Goal: Task Accomplishment & Management: Complete application form

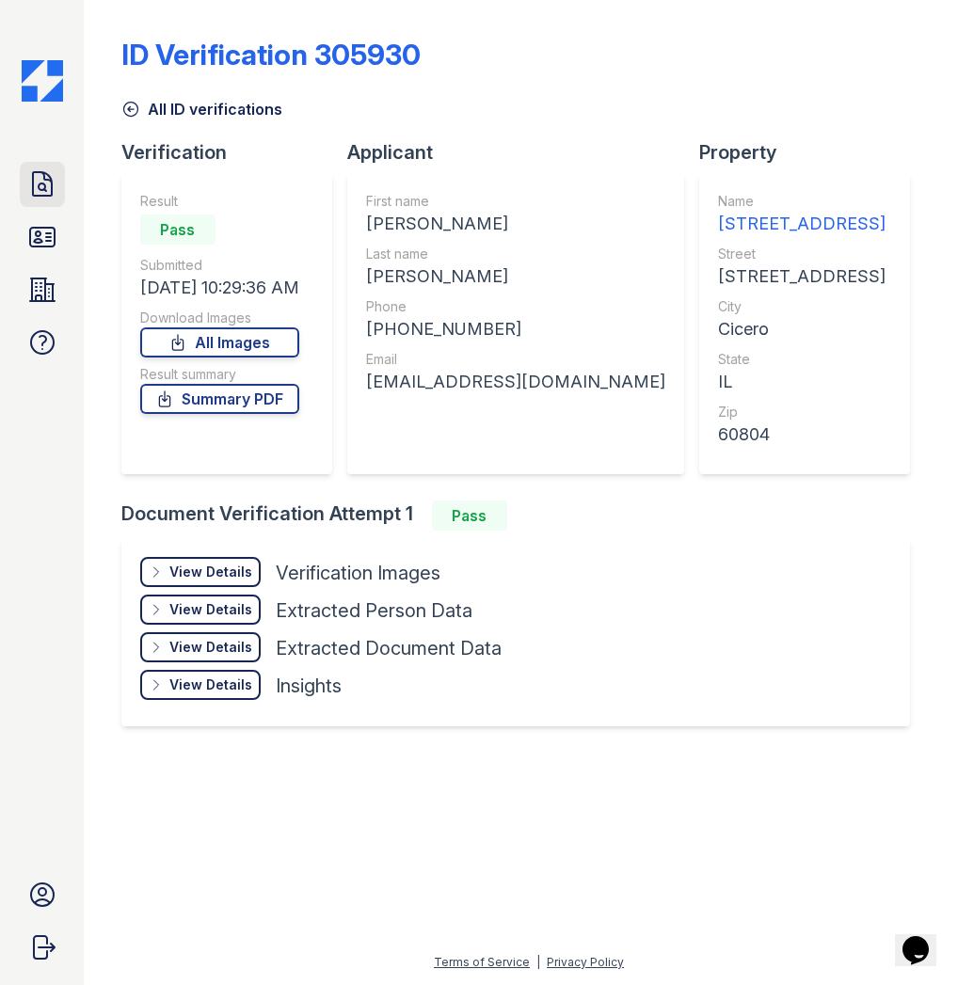
click at [51, 183] on icon at bounding box center [42, 184] width 19 height 24
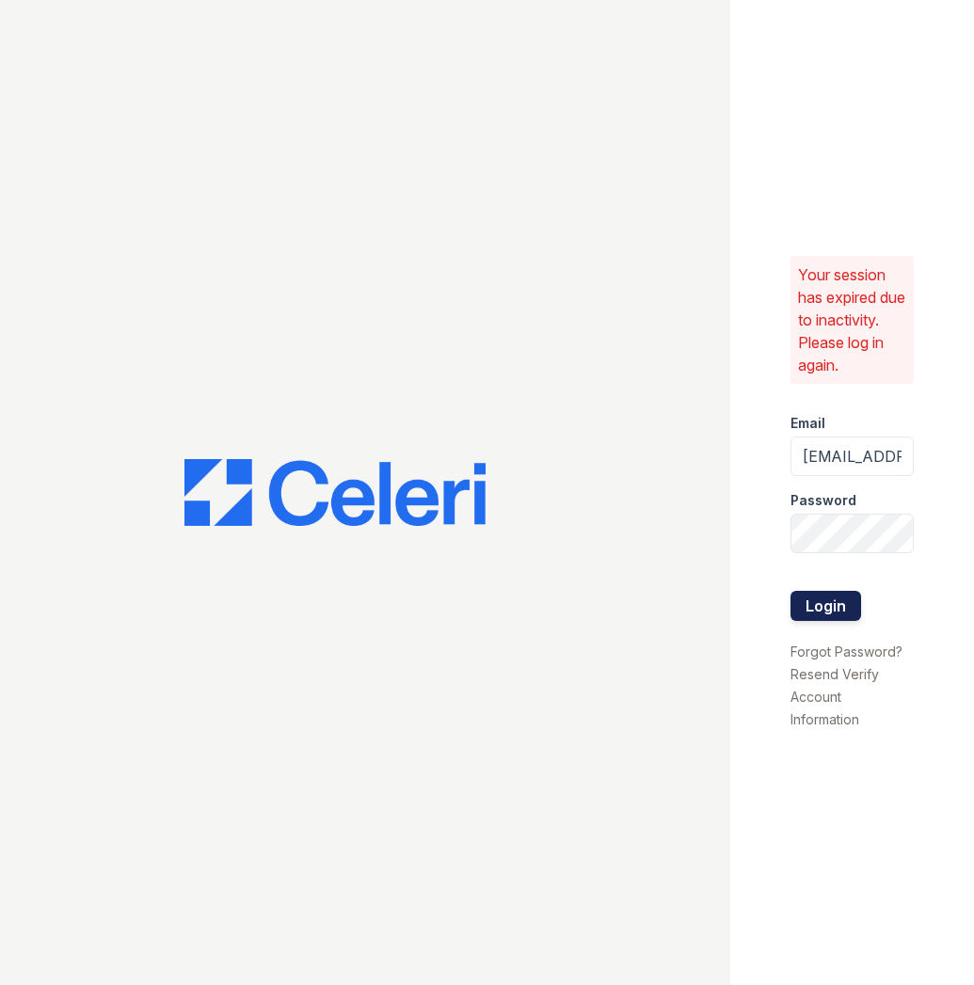
click at [817, 618] on button "Login" at bounding box center [825, 606] width 71 height 30
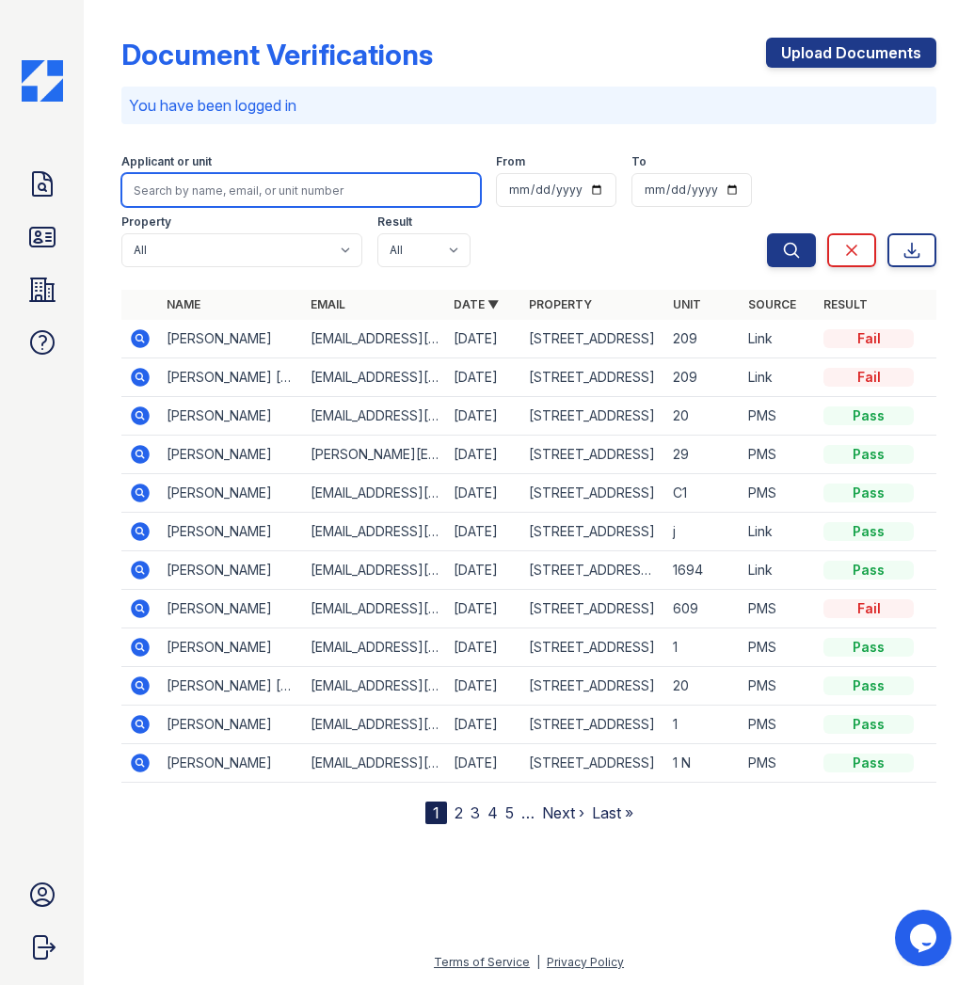
click at [241, 196] on input "search" at bounding box center [300, 190] width 359 height 34
type input "Joan"
click at [767, 233] on button "Search" at bounding box center [791, 250] width 49 height 34
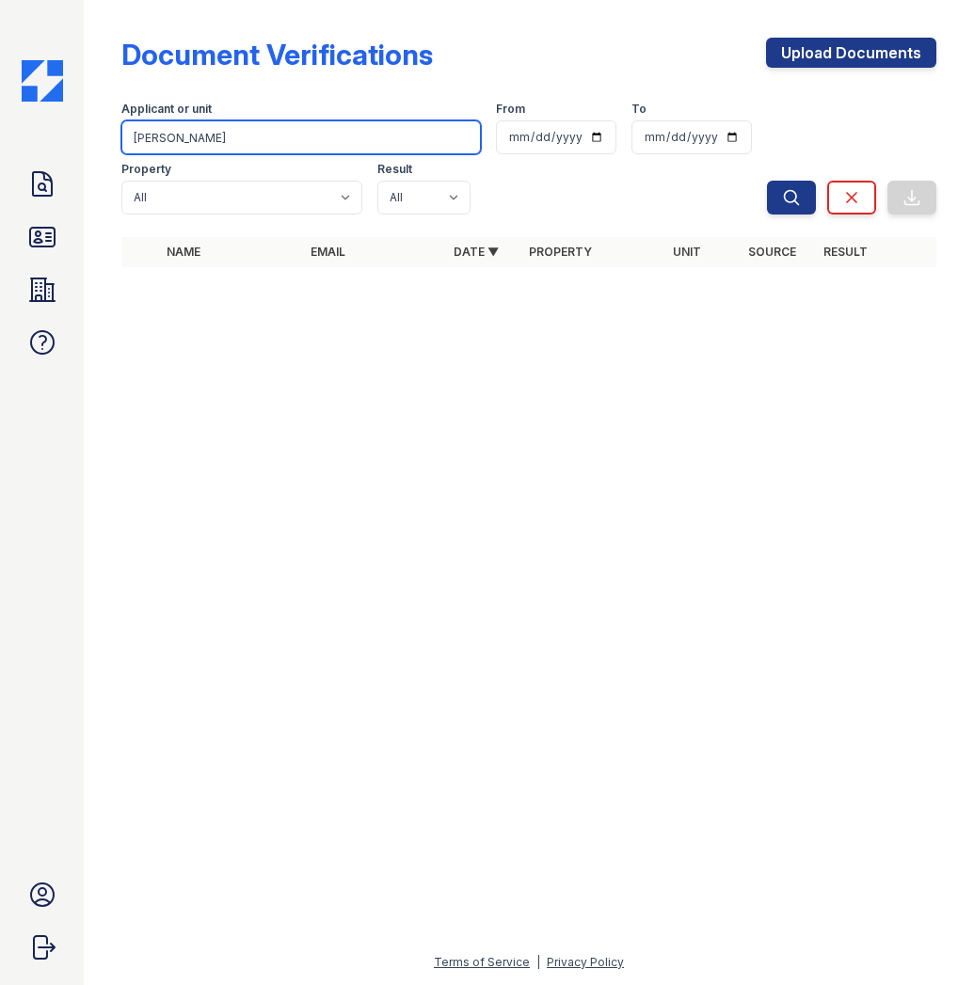
click at [236, 145] on input "Joan" at bounding box center [300, 137] width 359 height 34
click at [767, 181] on button "Search" at bounding box center [791, 198] width 49 height 34
click at [28, 239] on icon at bounding box center [42, 237] width 30 height 30
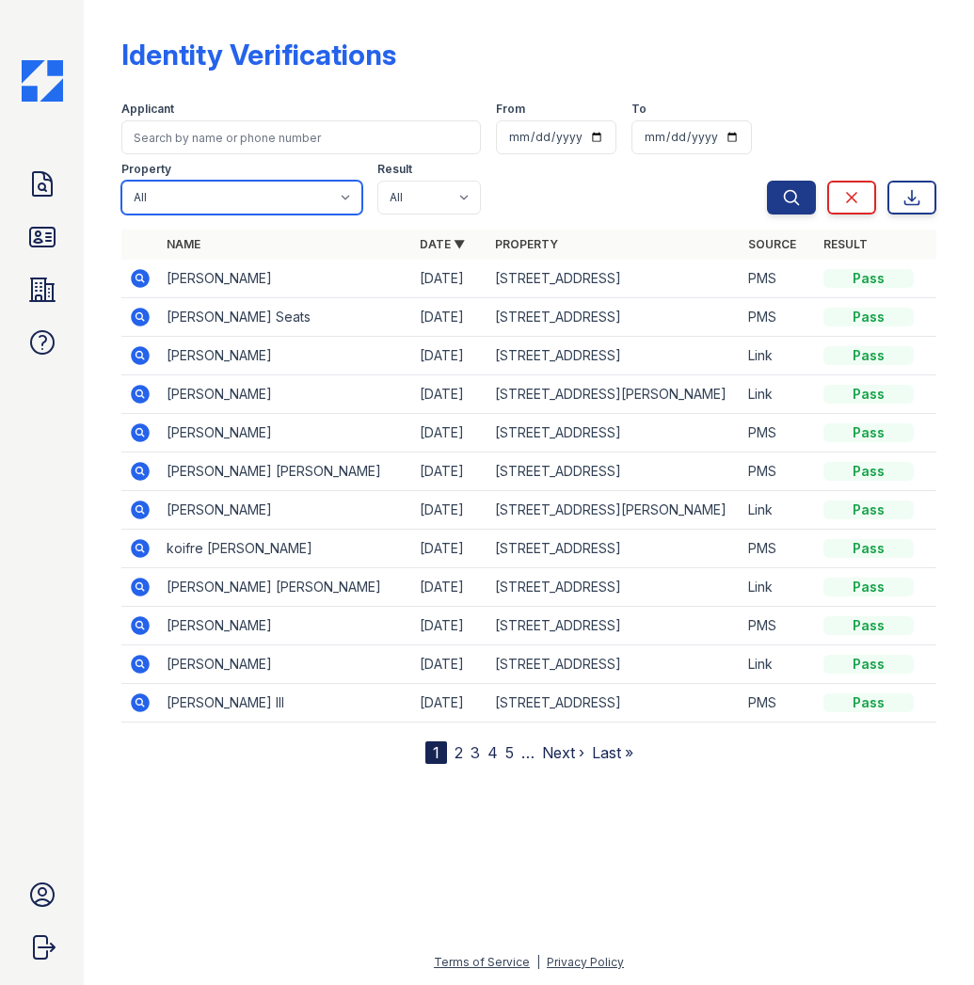
click at [208, 196] on select "All 1002 North 24th Avenue 1005 Bellwood Avenue 1013 Bellwood Avenue 1024-36 Ea…" at bounding box center [241, 198] width 241 height 34
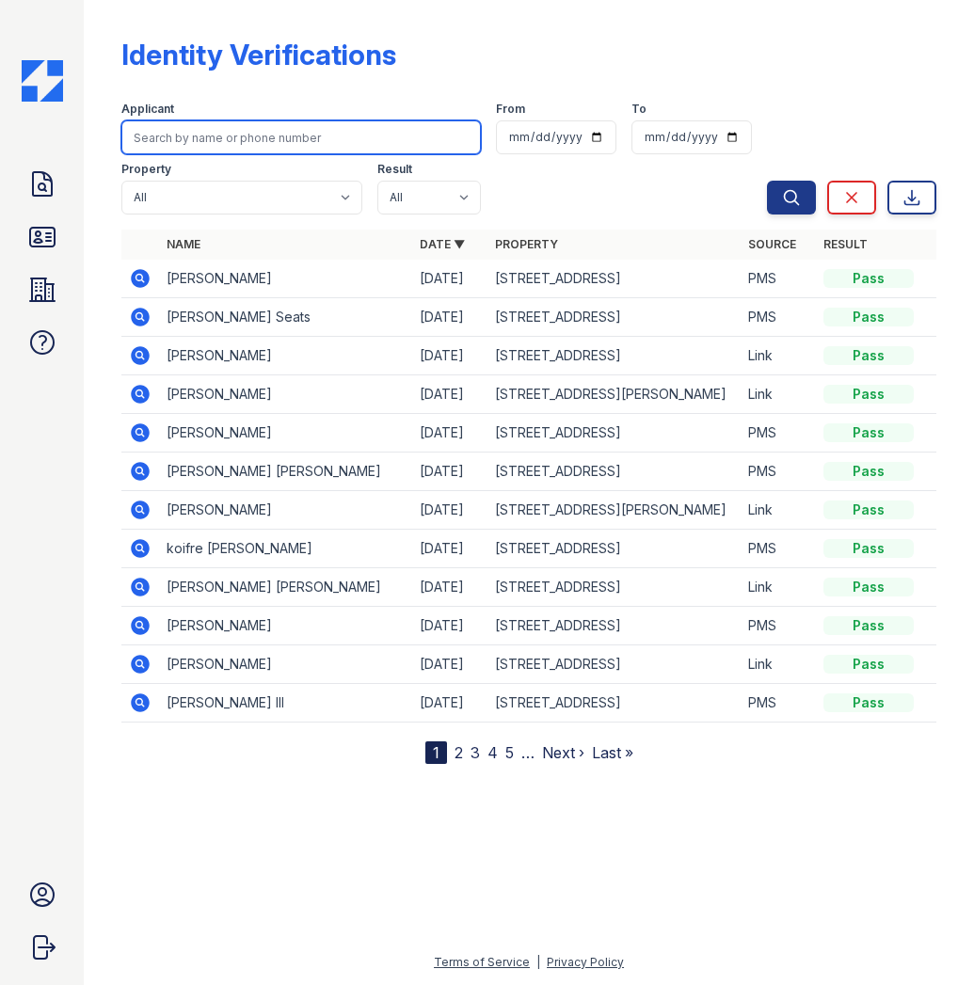
click at [209, 135] on input "search" at bounding box center [300, 137] width 359 height 34
type input "Joan"
click at [767, 181] on button "Search" at bounding box center [791, 198] width 49 height 34
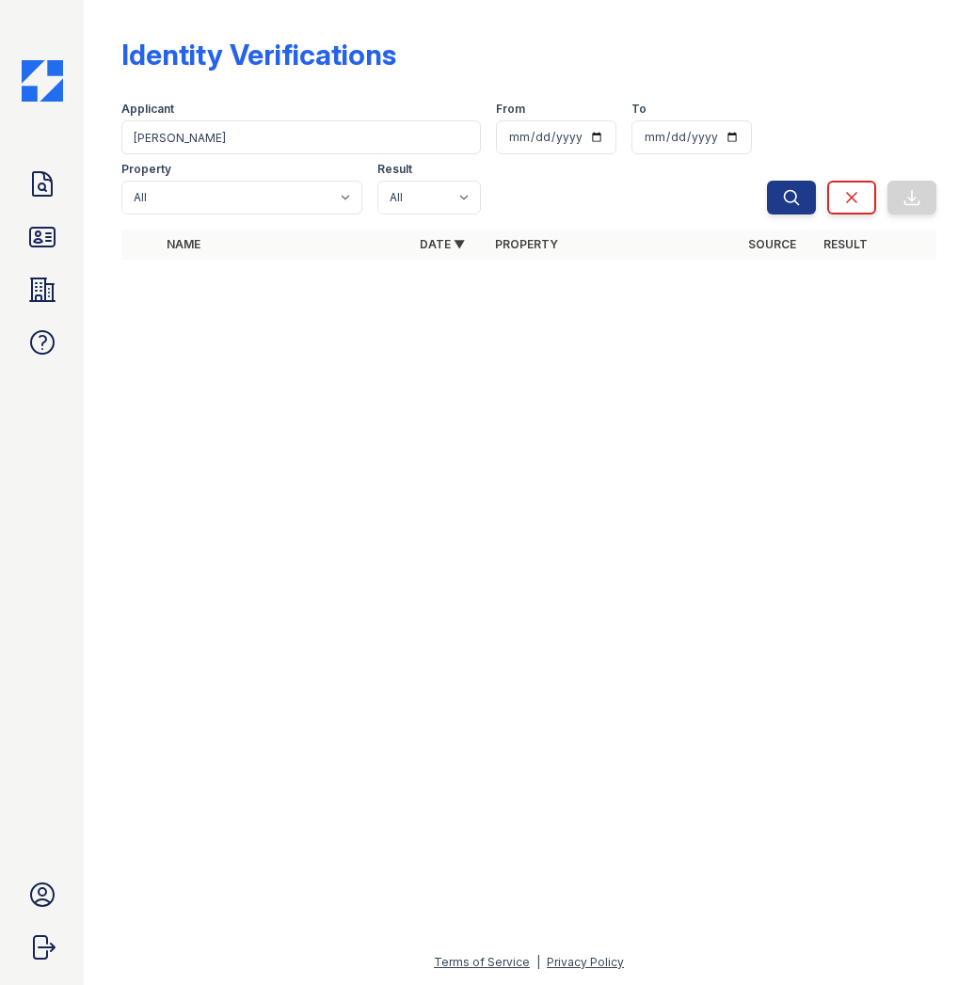
click at [608, 557] on div at bounding box center [529, 630] width 830 height 642
click at [327, 131] on input "Joan" at bounding box center [300, 137] width 359 height 34
drag, startPoint x: 236, startPoint y: 143, endPoint x: 97, endPoint y: 141, distance: 139.2
click at [97, 141] on div "Identity Verifications Filter Applicant Joan From To Property All 1002 North 24…" at bounding box center [529, 492] width 890 height 985
type input "Moniay"
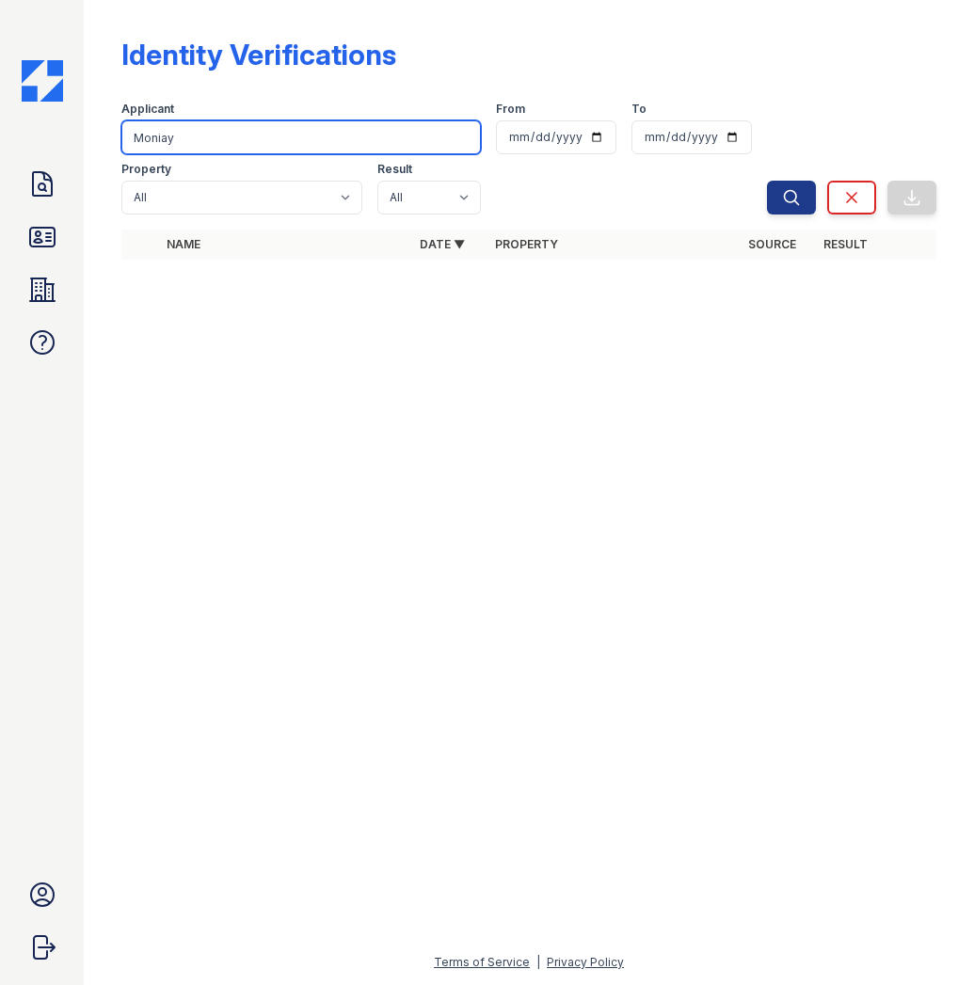
click at [767, 181] on button "Search" at bounding box center [791, 198] width 49 height 34
click at [214, 138] on input "Moniay" at bounding box center [300, 137] width 359 height 34
click at [767, 181] on button "Search" at bounding box center [791, 198] width 49 height 34
click at [50, 234] on icon at bounding box center [42, 237] width 30 height 30
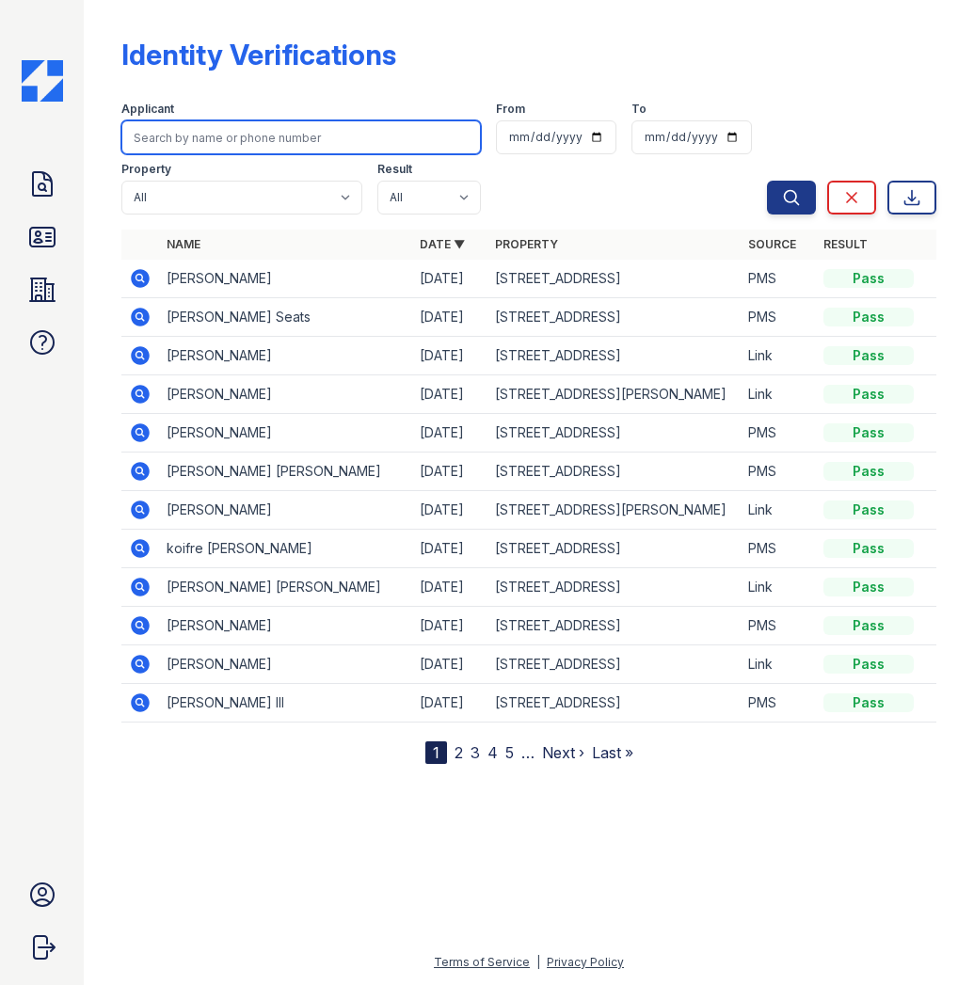
click at [214, 132] on input "search" at bounding box center [300, 137] width 359 height 34
type input "Moniay"
click at [767, 181] on button "Search" at bounding box center [791, 198] width 49 height 34
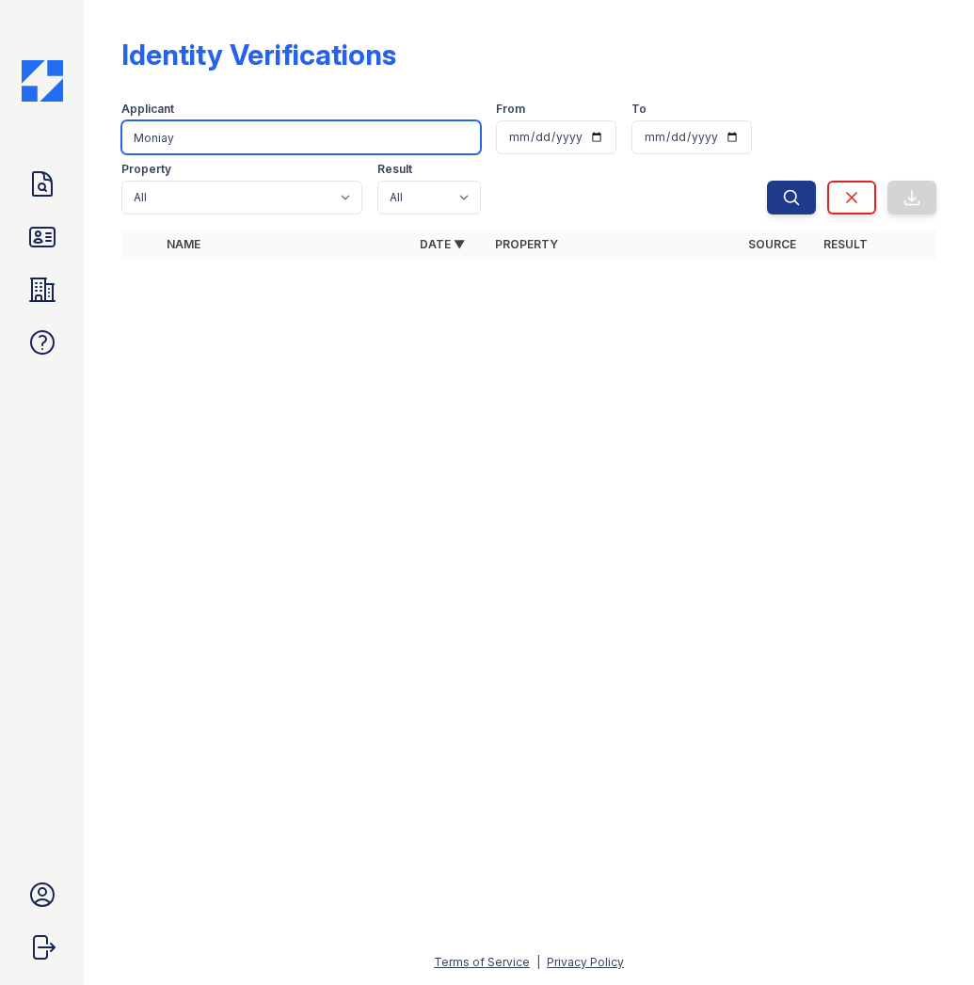
click at [210, 139] on input "Moniay" at bounding box center [300, 137] width 359 height 34
type input "Monaiy"
click at [767, 181] on button "Search" at bounding box center [791, 198] width 49 height 34
click at [36, 193] on icon at bounding box center [42, 184] width 30 height 30
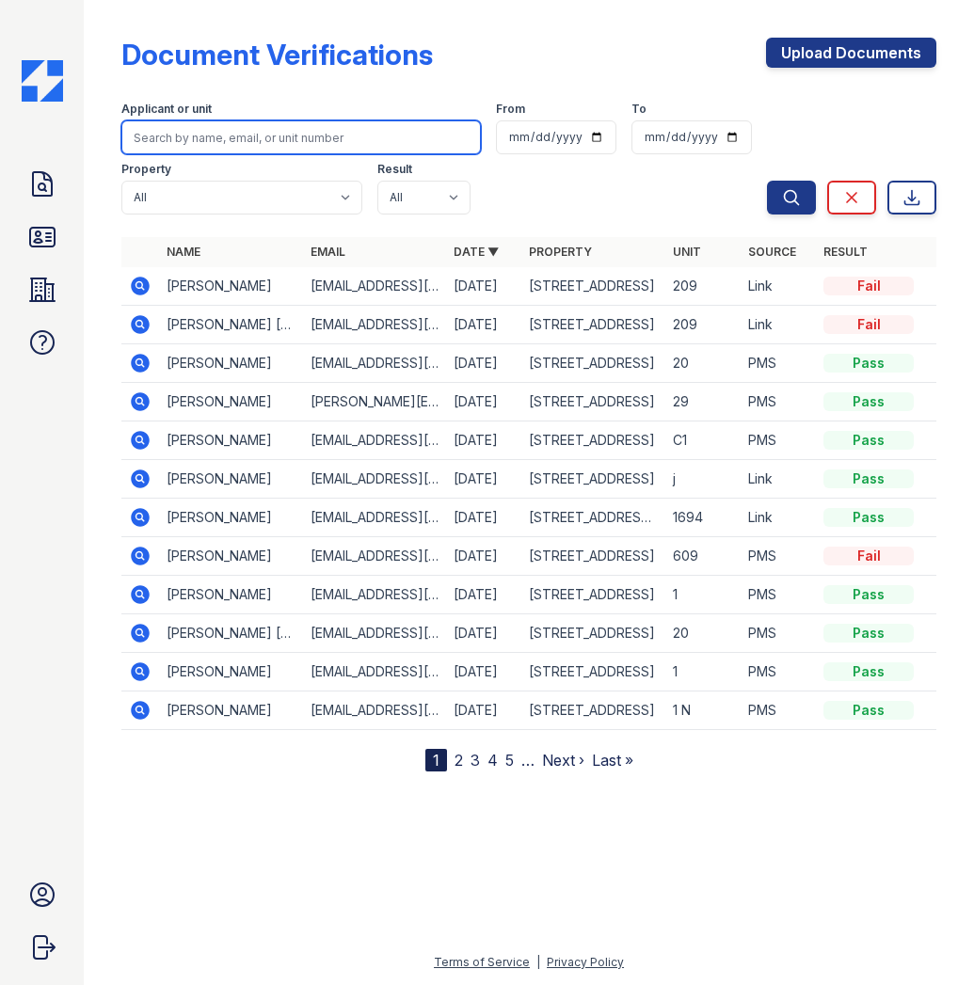
click at [188, 137] on input "search" at bounding box center [300, 137] width 359 height 34
type input "Monai"
click at [767, 181] on button "Search" at bounding box center [791, 198] width 49 height 34
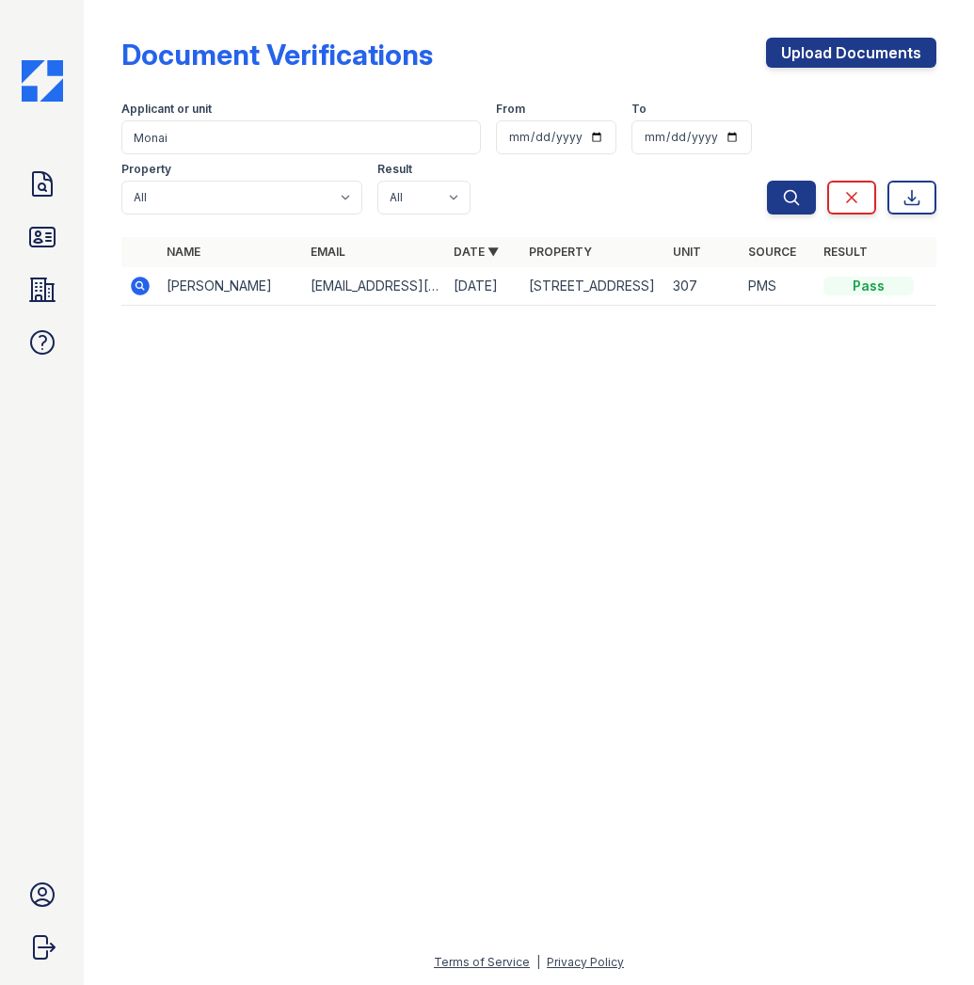
click at [145, 287] on icon at bounding box center [140, 286] width 19 height 19
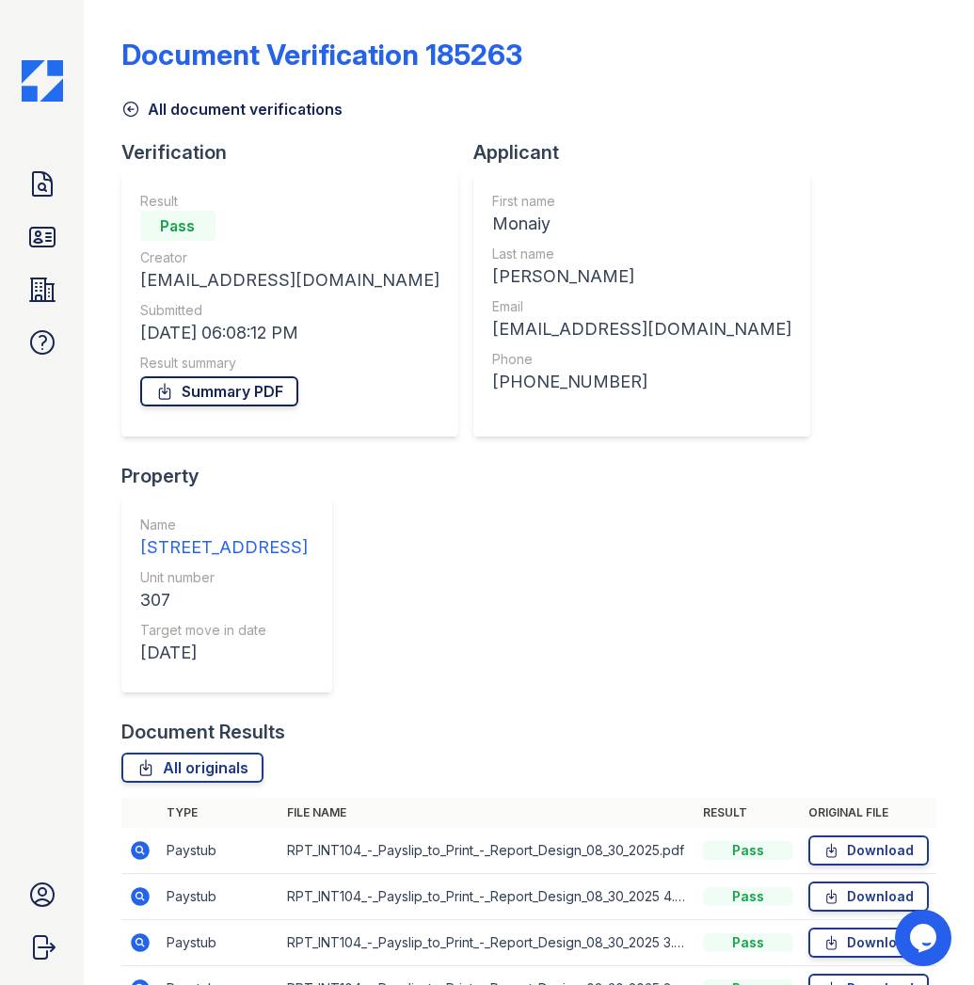
click at [248, 399] on link "Summary PDF" at bounding box center [219, 391] width 158 height 30
click at [226, 752] on link "All originals" at bounding box center [192, 767] width 142 height 30
click at [223, 752] on link "All originals" at bounding box center [192, 767] width 142 height 30
click at [48, 237] on icon at bounding box center [42, 237] width 24 height 19
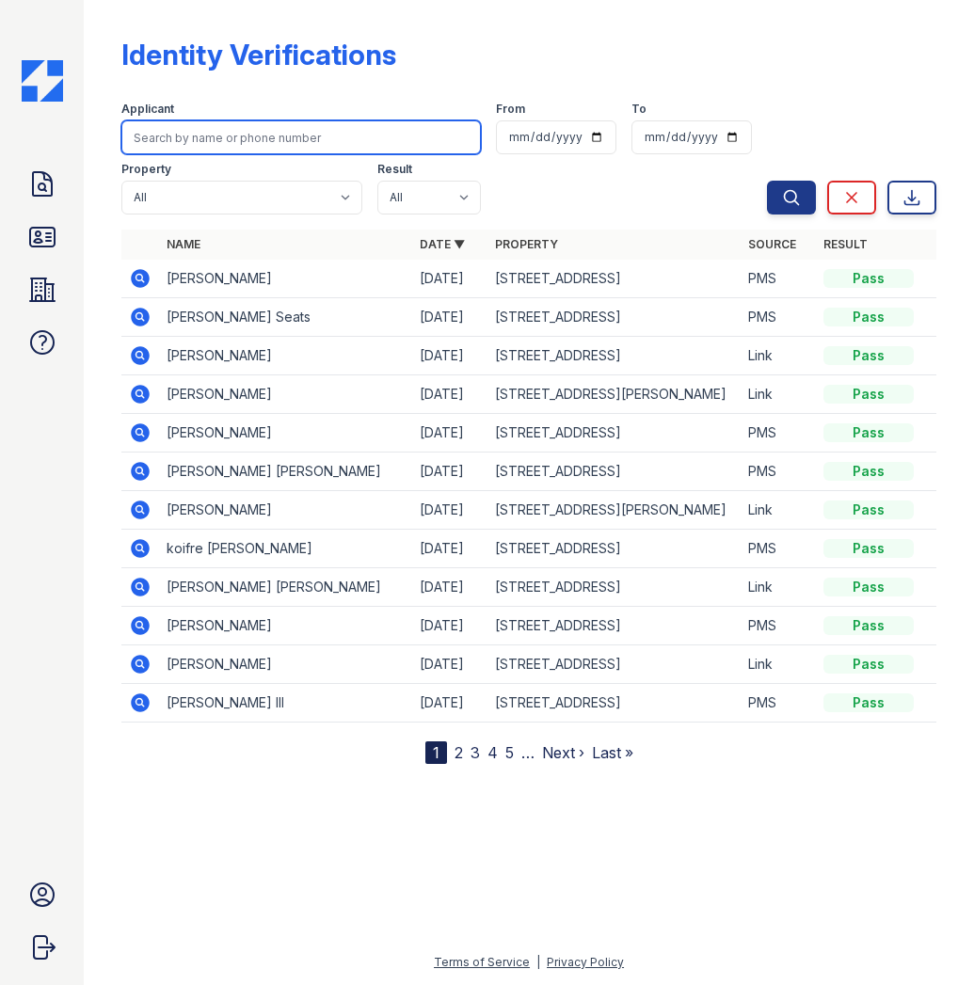
click at [258, 145] on input "search" at bounding box center [300, 137] width 359 height 34
type input "[PERSON_NAME]"
click at [767, 181] on button "Search" at bounding box center [791, 198] width 49 height 34
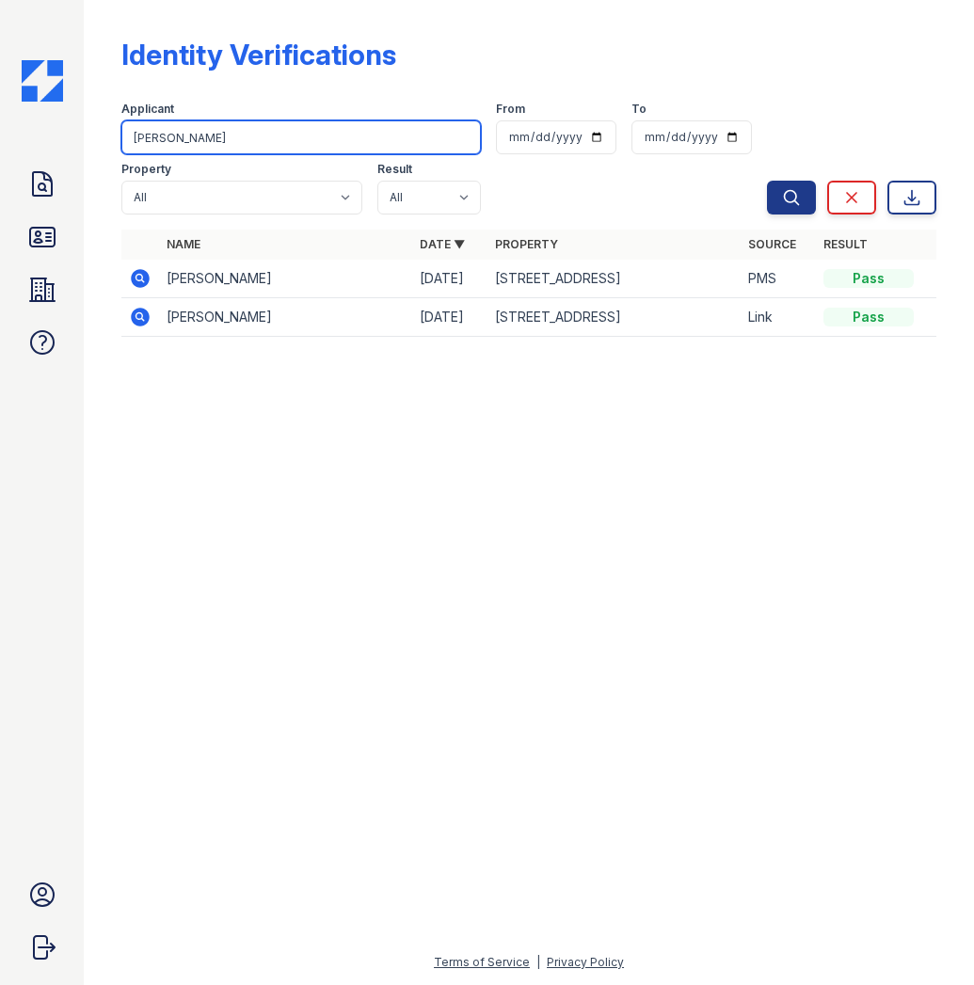
click at [201, 137] on input "[PERSON_NAME]" at bounding box center [300, 137] width 359 height 34
type input "Monaiy"
click at [767, 181] on button "Search" at bounding box center [791, 198] width 49 height 34
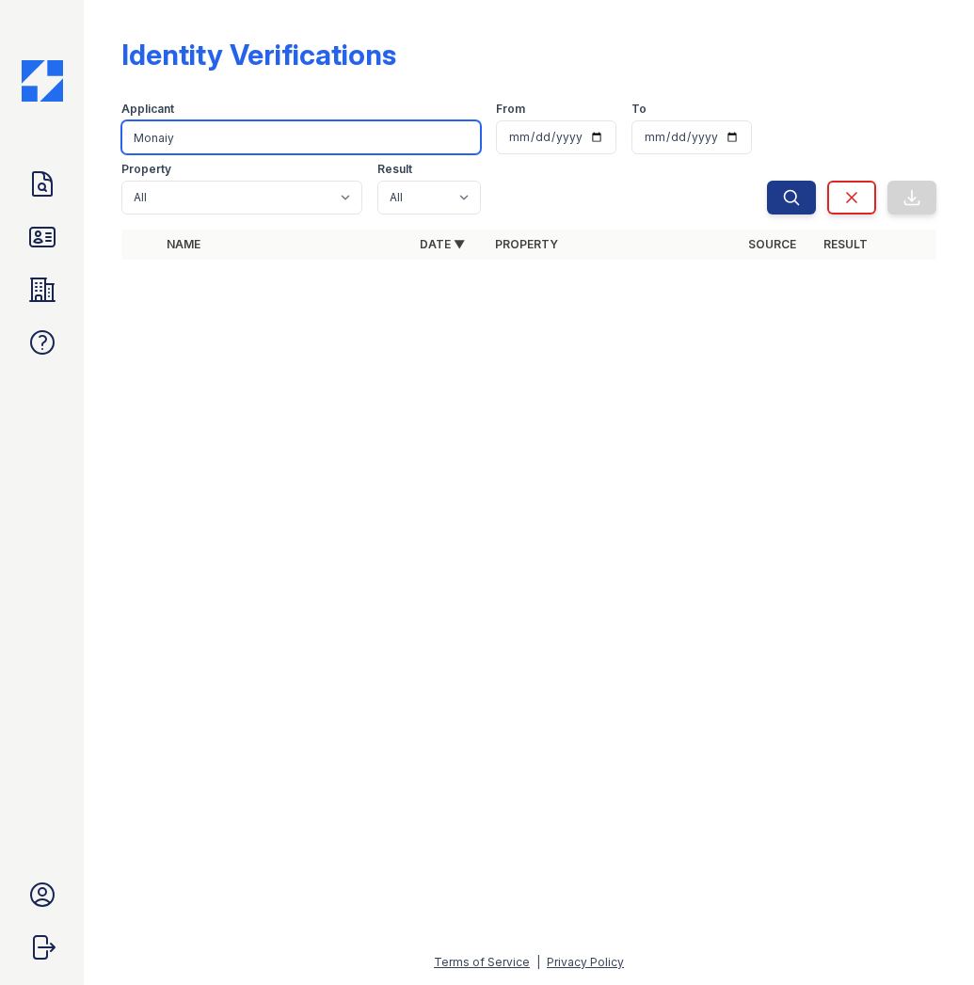
drag, startPoint x: 196, startPoint y: 139, endPoint x: 131, endPoint y: 142, distance: 65.0
click at [131, 142] on input "Monaiy" at bounding box center [300, 137] width 359 height 34
click at [196, 140] on input "Monaiy" at bounding box center [300, 137] width 359 height 34
drag, startPoint x: 196, startPoint y: 140, endPoint x: 135, endPoint y: 138, distance: 61.2
click at [135, 138] on input "Monaiy" at bounding box center [300, 137] width 359 height 34
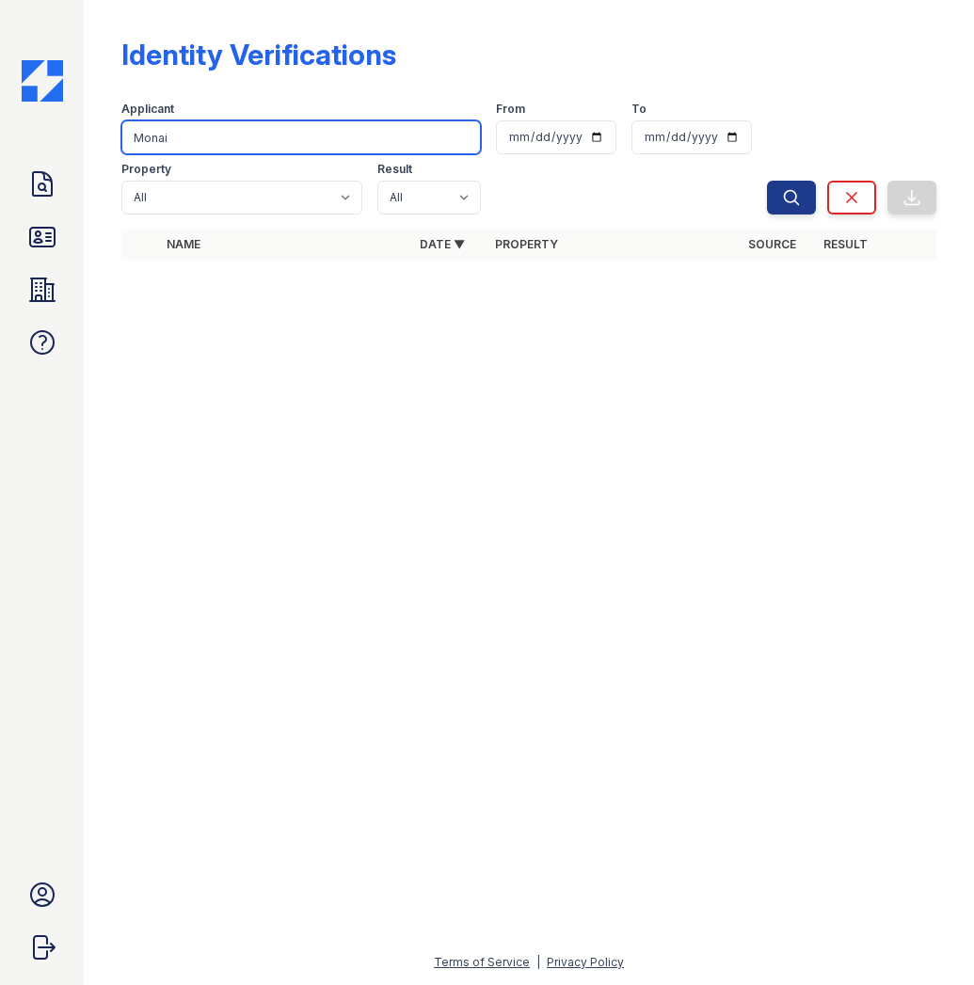
type input "Monai"
click at [767, 181] on button "Search" at bounding box center [791, 198] width 49 height 34
click at [182, 135] on input "Monai" at bounding box center [300, 137] width 359 height 34
type input "Monaiy"
click at [767, 181] on button "Search" at bounding box center [791, 198] width 49 height 34
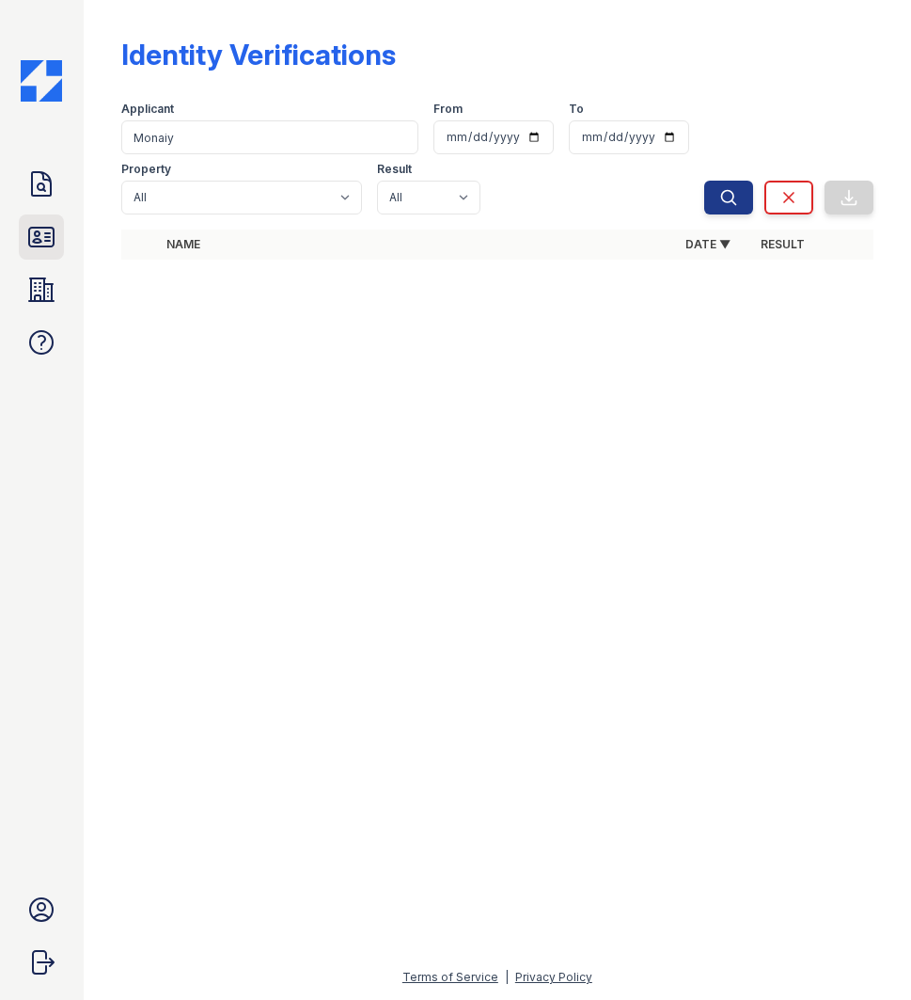
click at [44, 246] on icon at bounding box center [41, 237] width 24 height 19
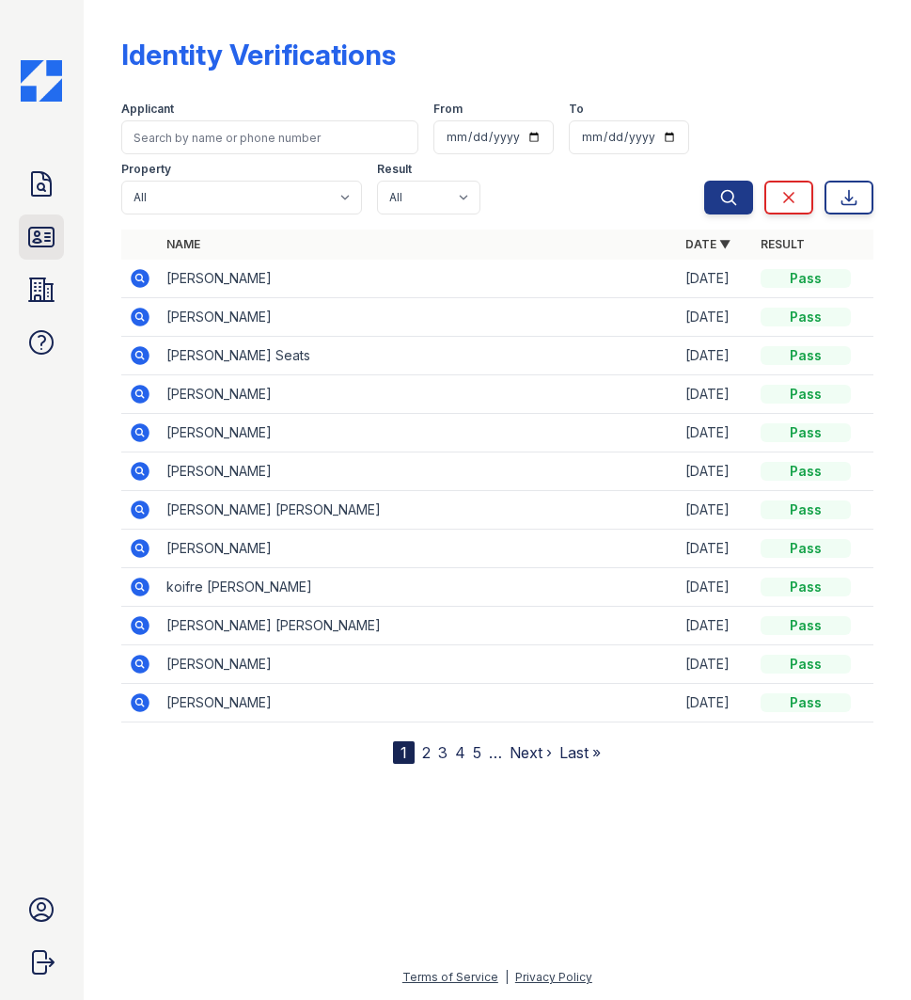
click at [46, 234] on icon at bounding box center [41, 237] width 30 height 30
click at [45, 217] on link "ID Verifications" at bounding box center [41, 236] width 45 height 45
click at [49, 169] on icon at bounding box center [41, 184] width 30 height 30
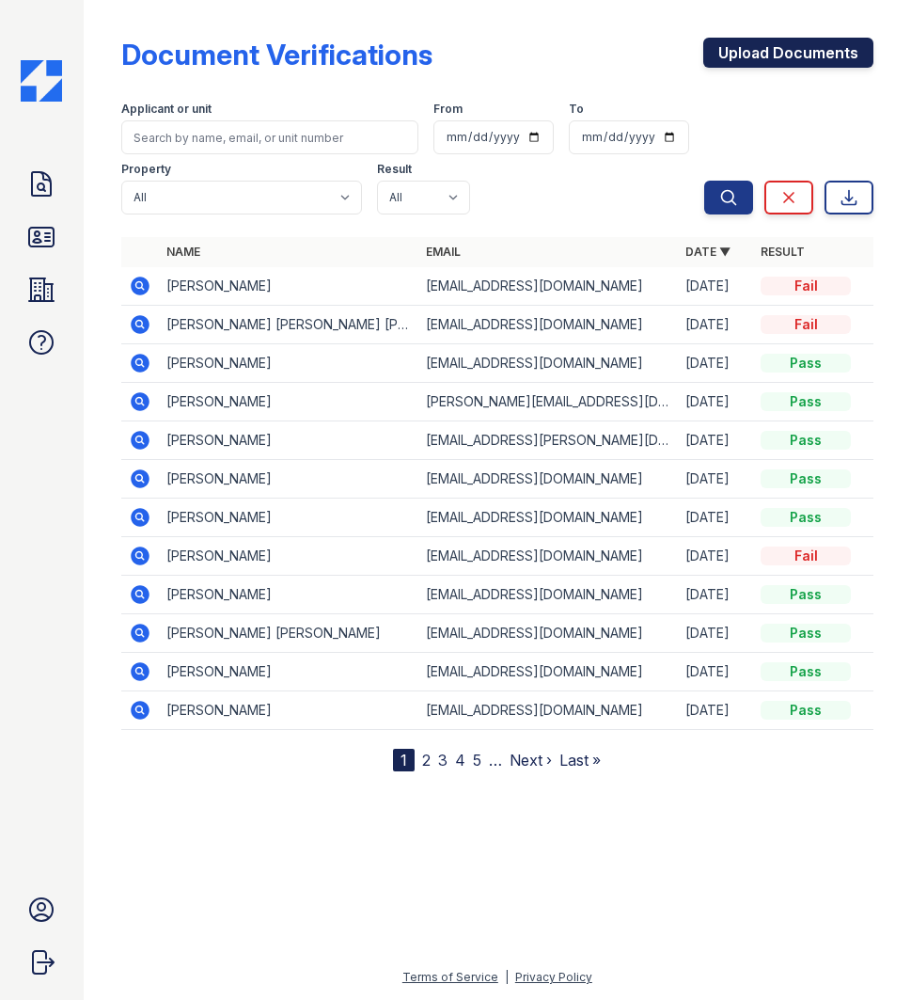
click at [747, 53] on link "Upload Documents" at bounding box center [789, 53] width 170 height 30
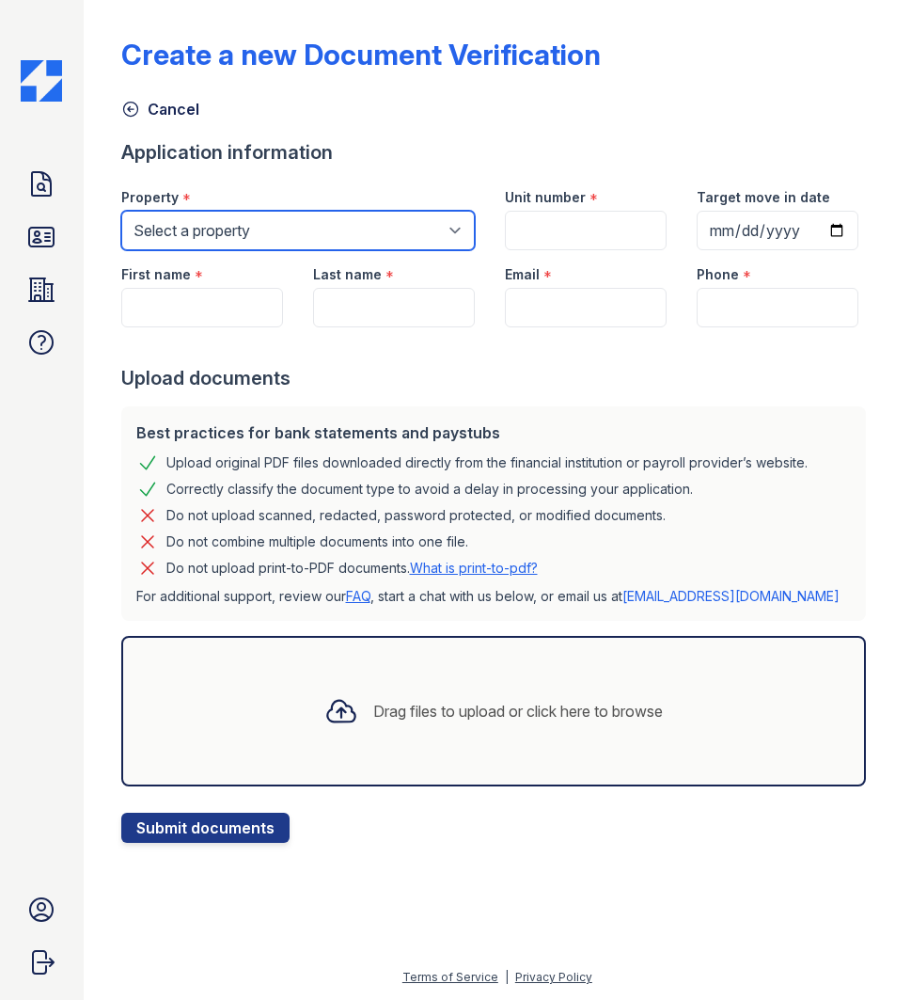
click at [425, 231] on select "Select a property [STREET_ADDRESS][GEOGRAPHIC_DATA][STREET_ADDRESS] [STREET_ADD…" at bounding box center [298, 231] width 354 height 40
select select "4924"
click at [121, 211] on select "Select a property [STREET_ADDRESS][GEOGRAPHIC_DATA][STREET_ADDRESS] [STREET_ADD…" at bounding box center [298, 231] width 354 height 40
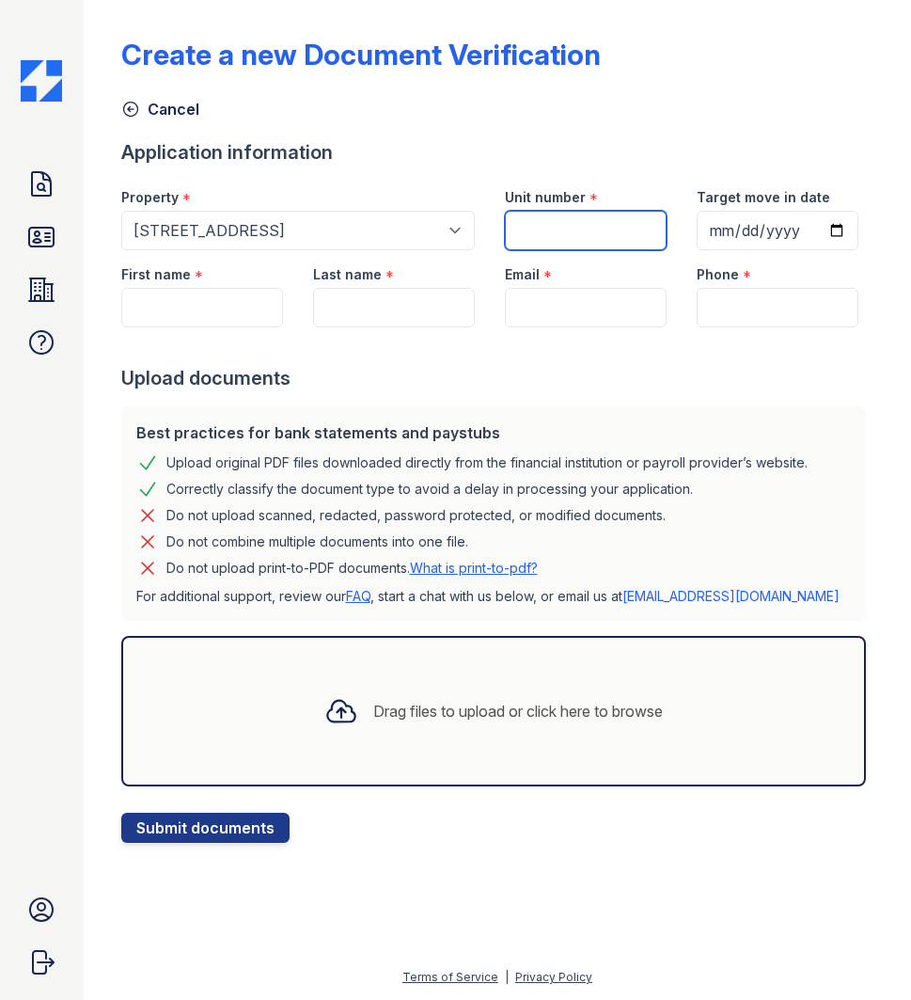
click at [610, 237] on input "Unit number" at bounding box center [586, 231] width 162 height 40
type input "304"
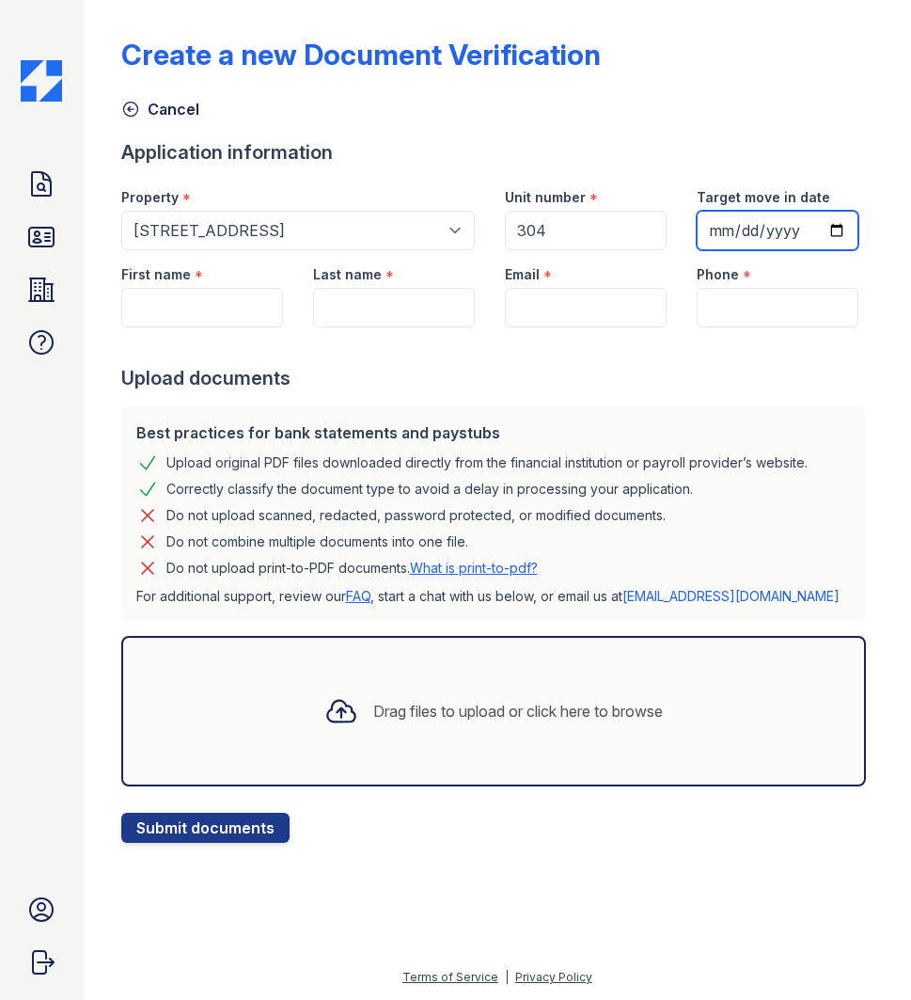
click at [833, 226] on input "Target move in date" at bounding box center [778, 231] width 162 height 40
type input "[DATE]"
click at [273, 315] on input "First name" at bounding box center [202, 308] width 162 height 40
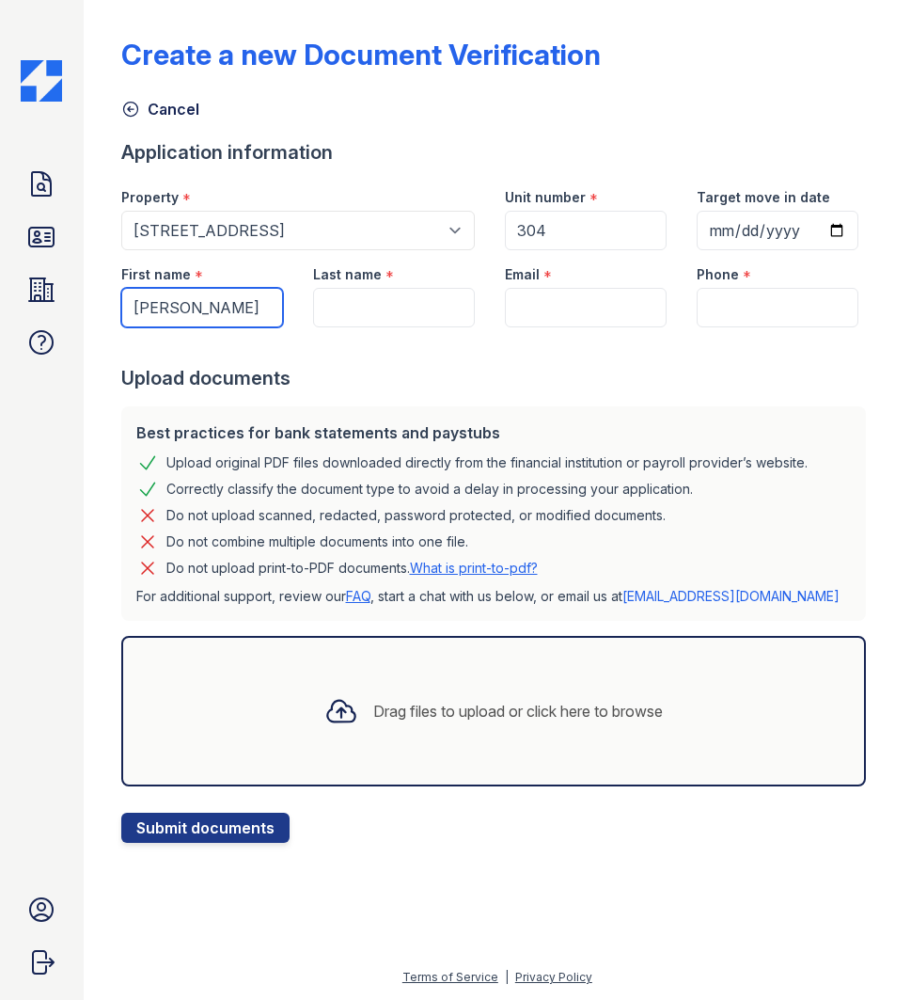
type input "[PERSON_NAME]"
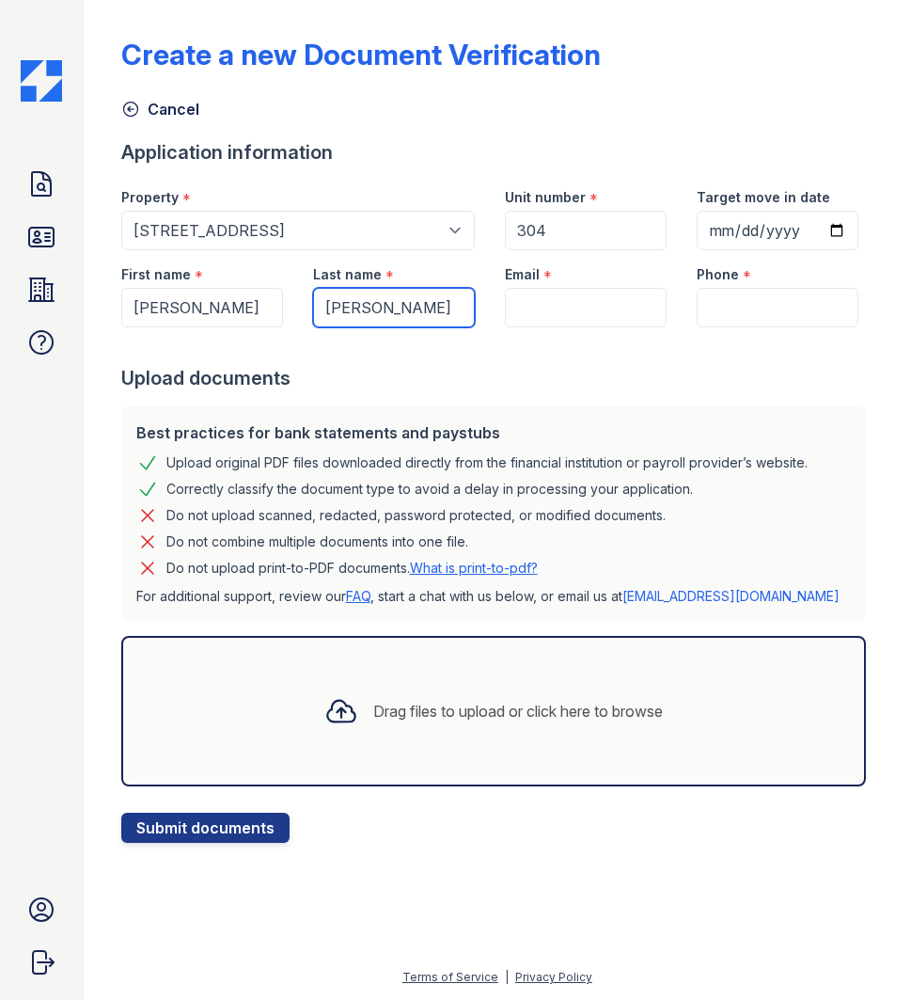
type input "[PERSON_NAME]"
click at [540, 312] on input "Email" at bounding box center [586, 308] width 162 height 40
type input "[EMAIL_ADDRESS][DOMAIN_NAME]"
type input "7736224663"
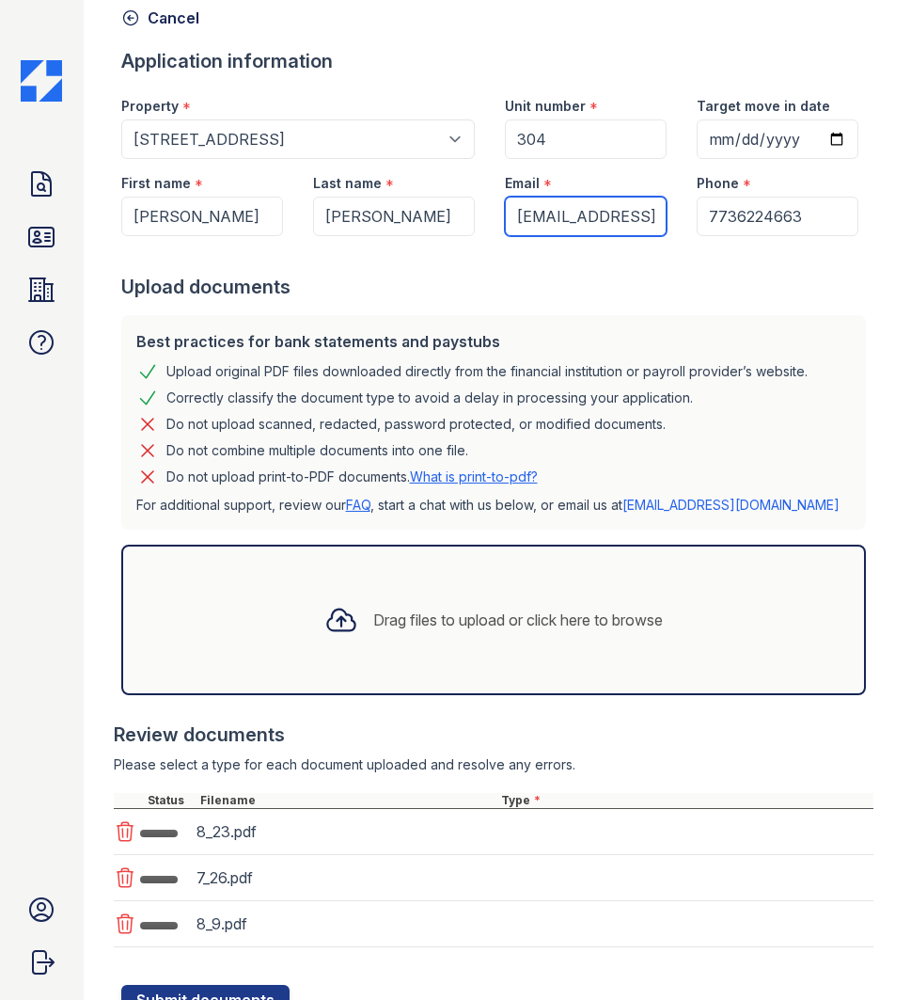
scroll to position [187, 0]
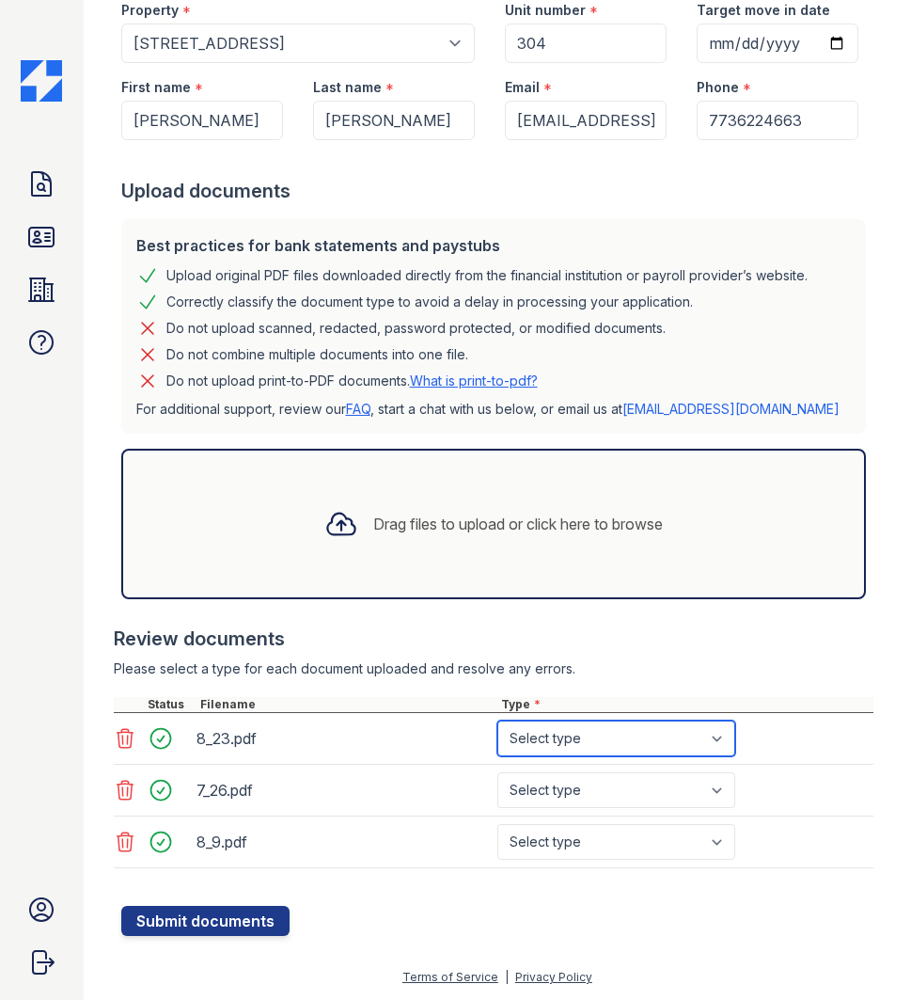
click at [726, 741] on select "Select type Paystub Bank Statement Offer Letter Tax Documents Benefit Award Let…" at bounding box center [617, 739] width 238 height 36
select select "paystub"
click at [498, 721] on select "Select type Paystub Bank Statement Offer Letter Tax Documents Benefit Award Let…" at bounding box center [617, 739] width 238 height 36
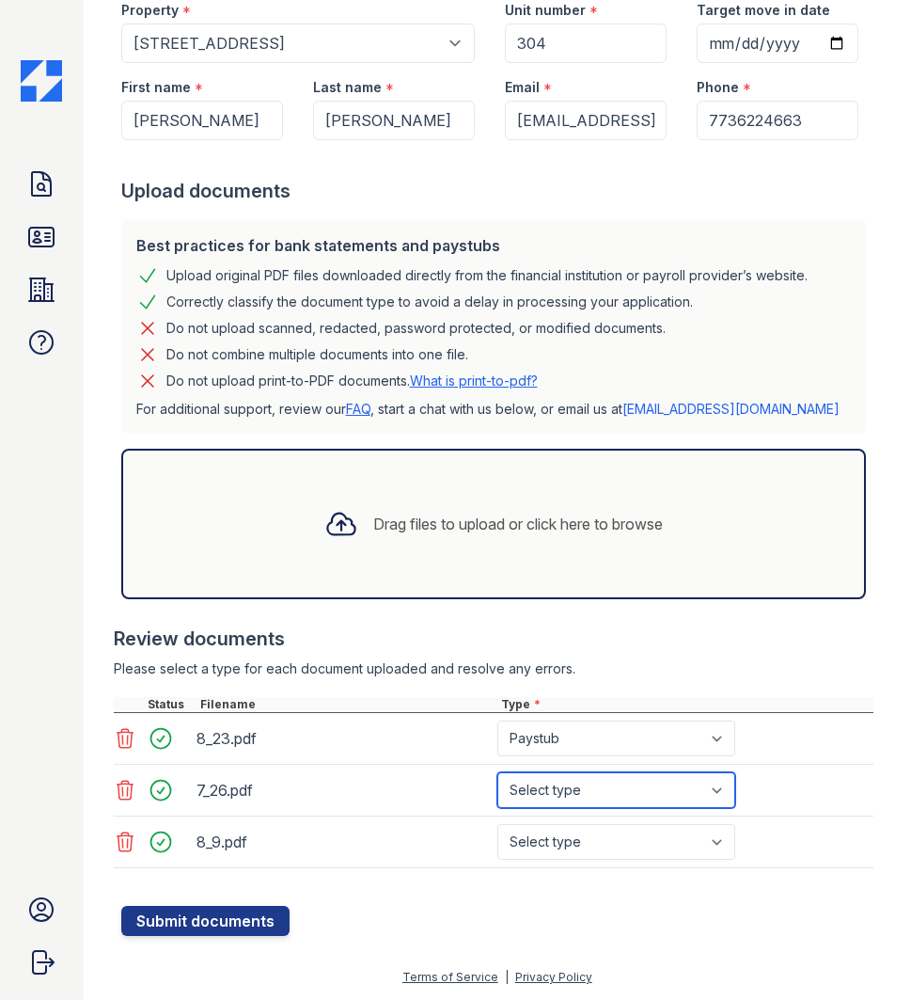
click at [717, 783] on select "Select type Paystub Bank Statement Offer Letter Tax Documents Benefit Award Let…" at bounding box center [617, 790] width 238 height 36
select select "paystub"
click at [498, 772] on select "Select type Paystub Bank Statement Offer Letter Tax Documents Benefit Award Let…" at bounding box center [617, 790] width 238 height 36
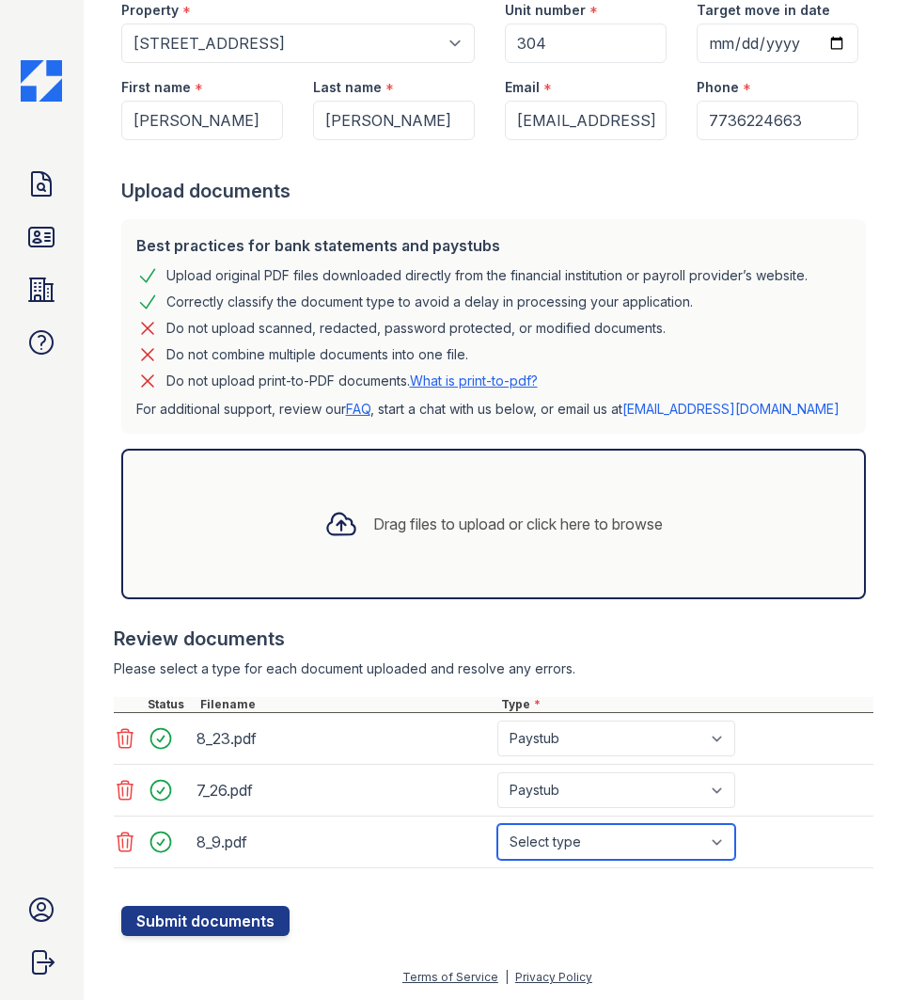
click at [718, 837] on select "Select type Paystub Bank Statement Offer Letter Tax Documents Benefit Award Let…" at bounding box center [617, 842] width 238 height 36
select select "paystub"
click at [498, 824] on select "Select type Paystub Bank Statement Offer Letter Tax Documents Benefit Award Let…" at bounding box center [617, 842] width 238 height 36
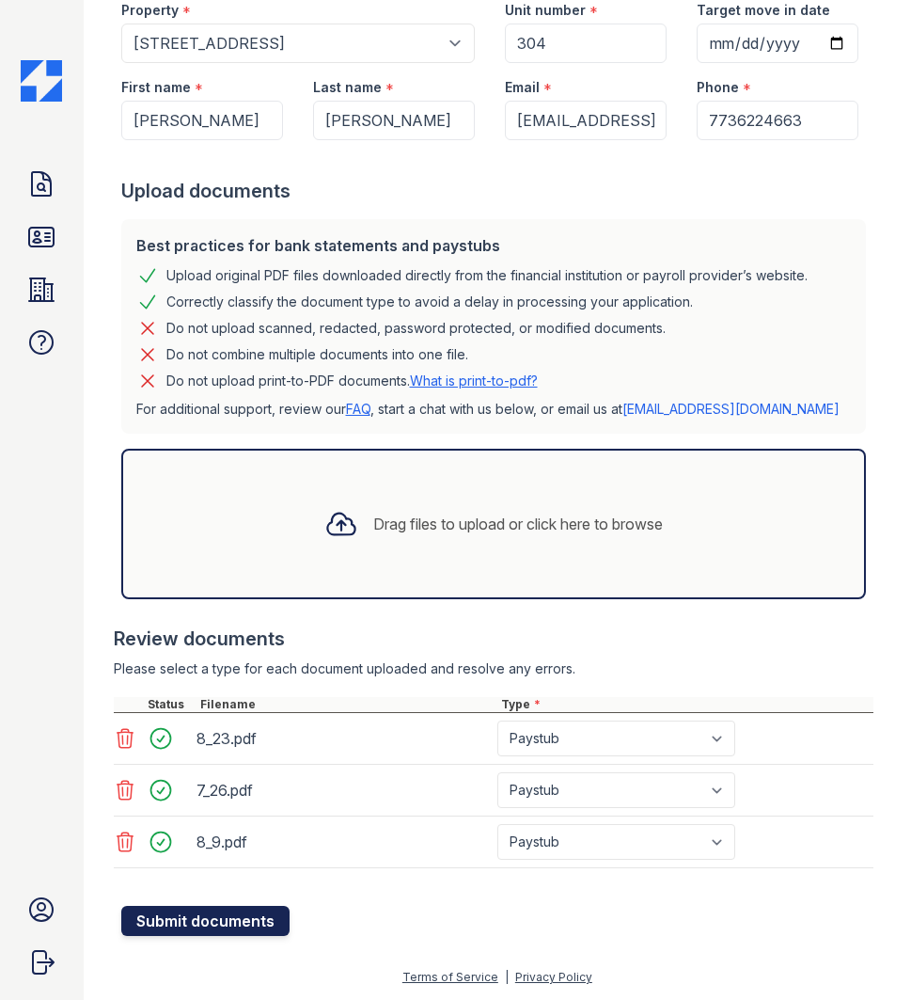
click at [268, 920] on button "Submit documents" at bounding box center [205, 921] width 168 height 30
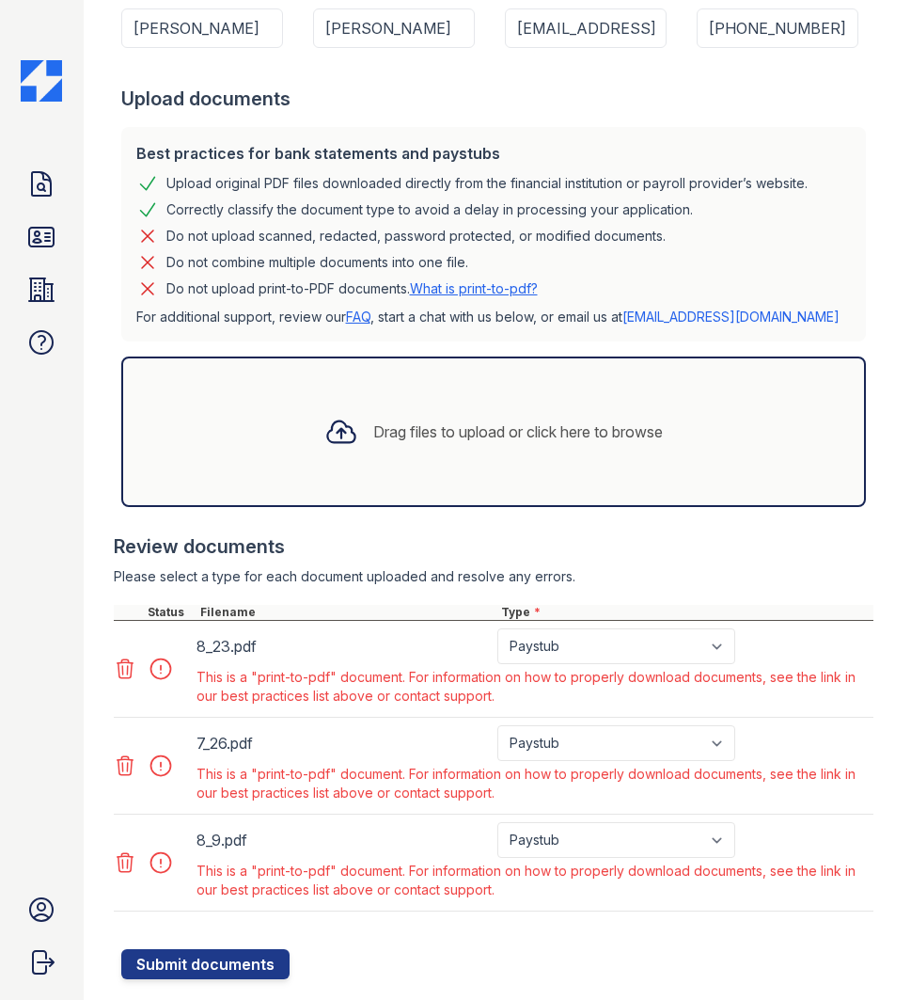
scroll to position [375, 0]
